Goal: Register for event/course

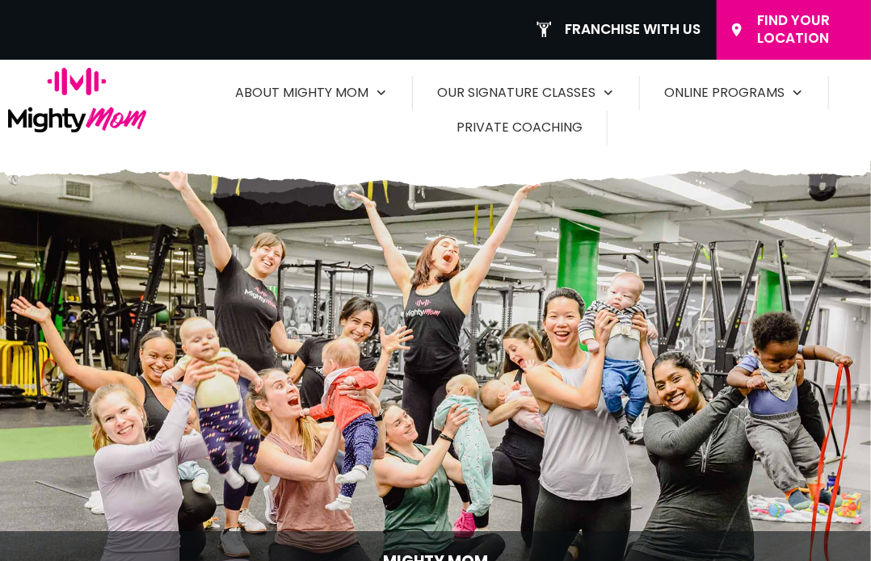
click at [770, 27] on span "Find Your Location" at bounding box center [808, 29] width 102 height 35
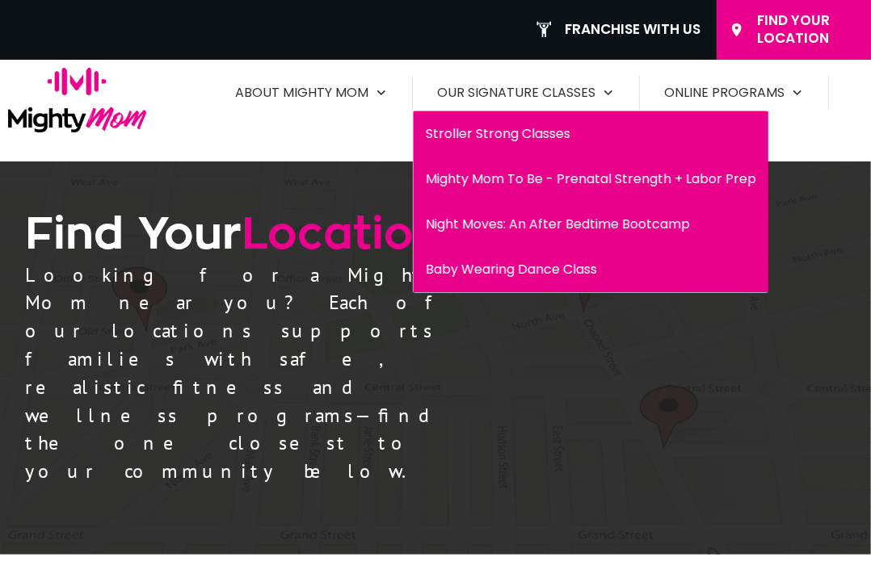
click at [497, 128] on span "Stroller Strong Classes" at bounding box center [591, 134] width 330 height 26
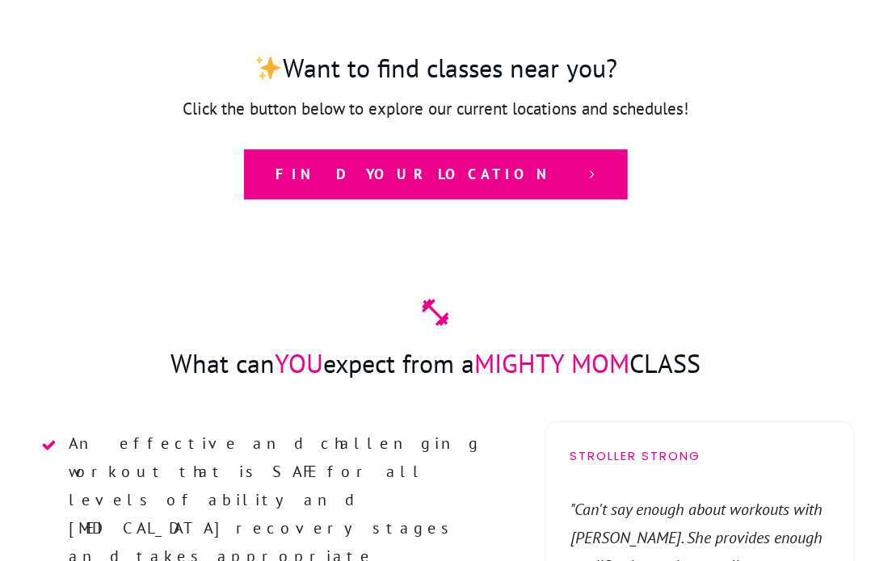
scroll to position [1838, 0]
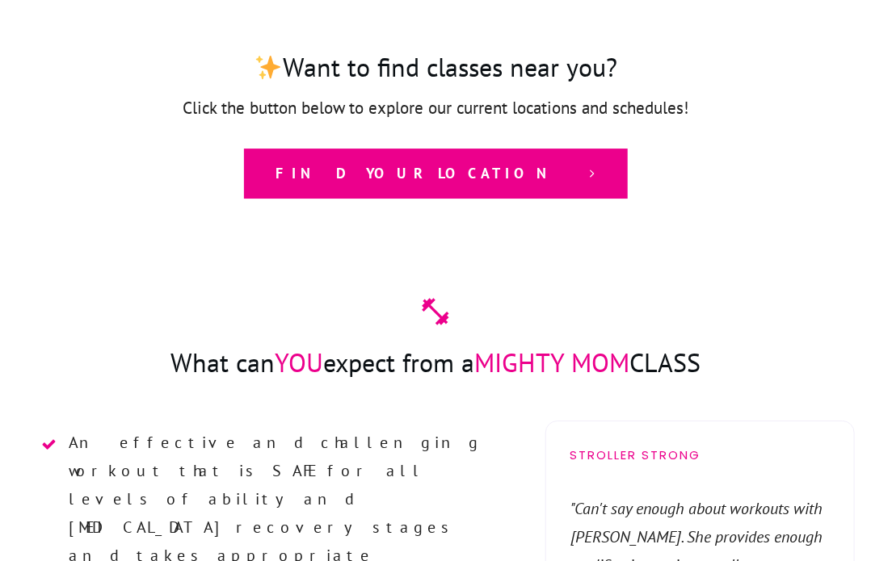
click at [443, 165] on span "Find your location" at bounding box center [424, 174] width 296 height 18
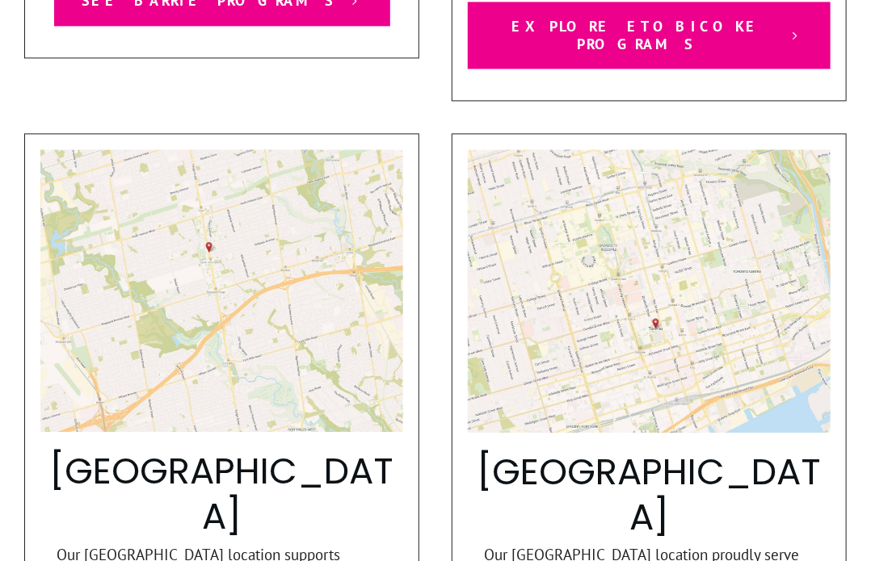
scroll to position [1318, 0]
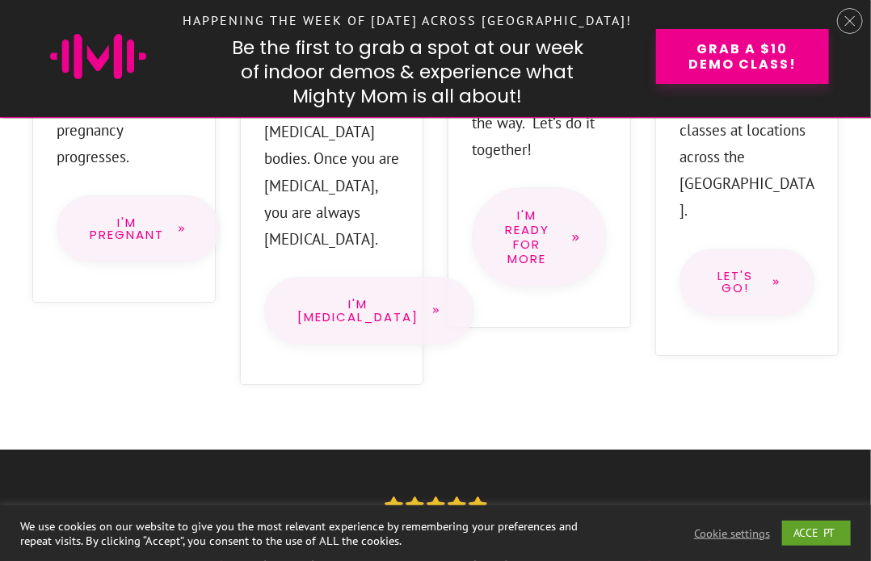
scroll to position [1845, 0]
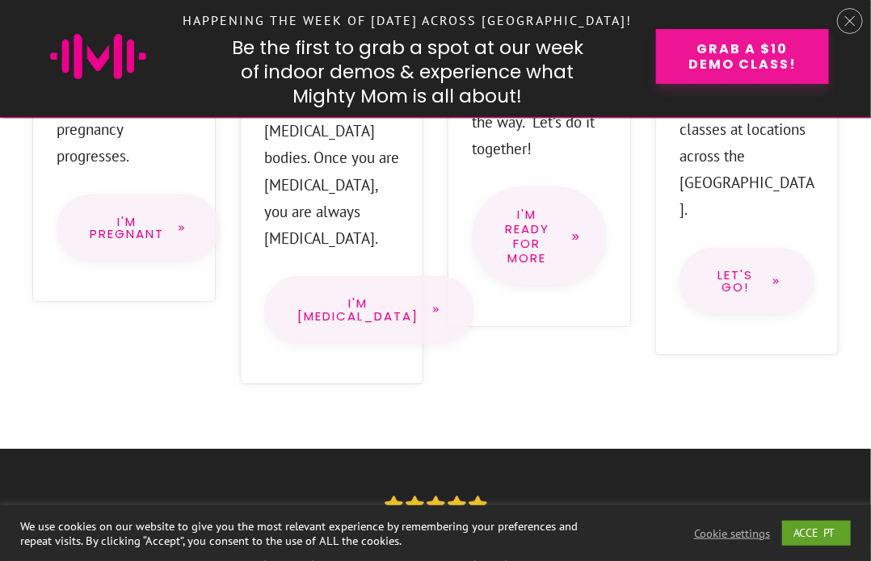
click at [749, 56] on span "Grab a $10 Demo Class!" at bounding box center [741, 56] width 115 height 31
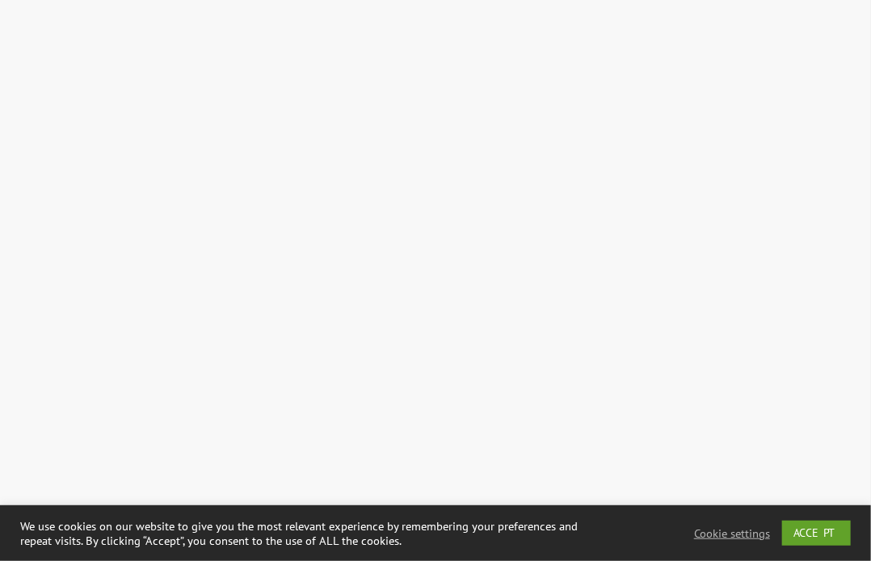
scroll to position [5169, 0]
